Goal: Information Seeking & Learning: Learn about a topic

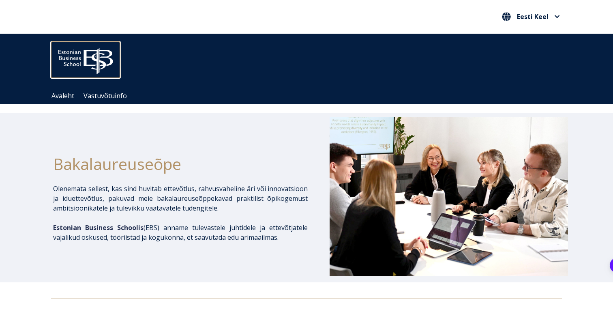
click at [94, 70] on img at bounding box center [85, 59] width 69 height 35
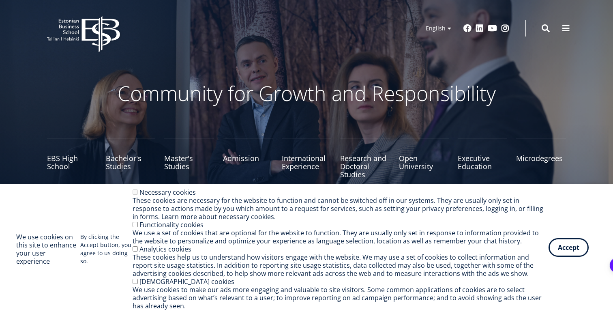
click at [584, 254] on button "Accept" at bounding box center [568, 247] width 40 height 19
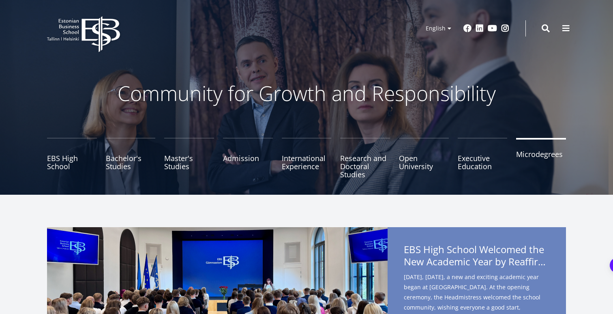
click at [542, 162] on link "Microdegrees" at bounding box center [541, 158] width 50 height 41
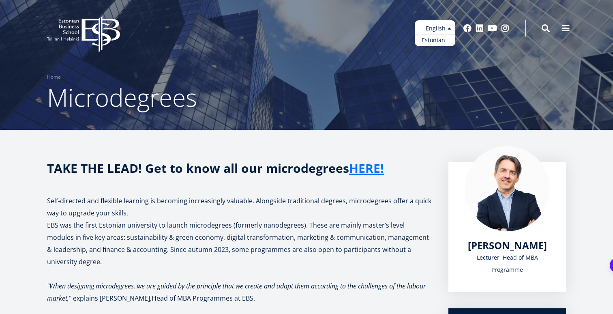
click at [437, 42] on link "Estonian" at bounding box center [434, 40] width 41 height 12
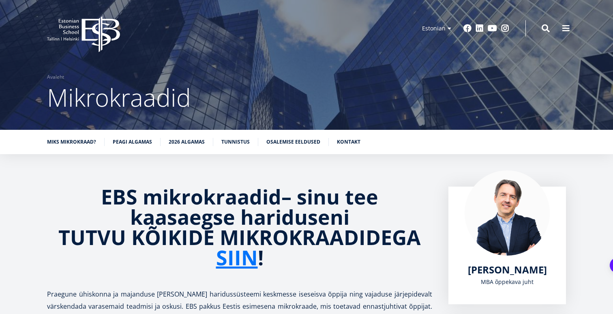
click at [97, 31] on icon "EBS Logo Created with Sketch." at bounding box center [83, 34] width 73 height 36
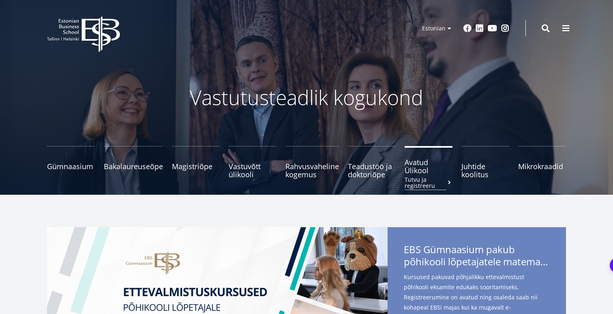
click at [416, 166] on span "Avatud Ülikool Tutvu ja registreeru" at bounding box center [428, 166] width 48 height 16
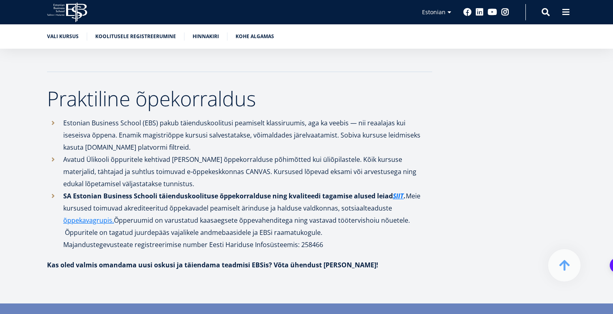
scroll to position [923, 0]
